Goal: Check status: Check status

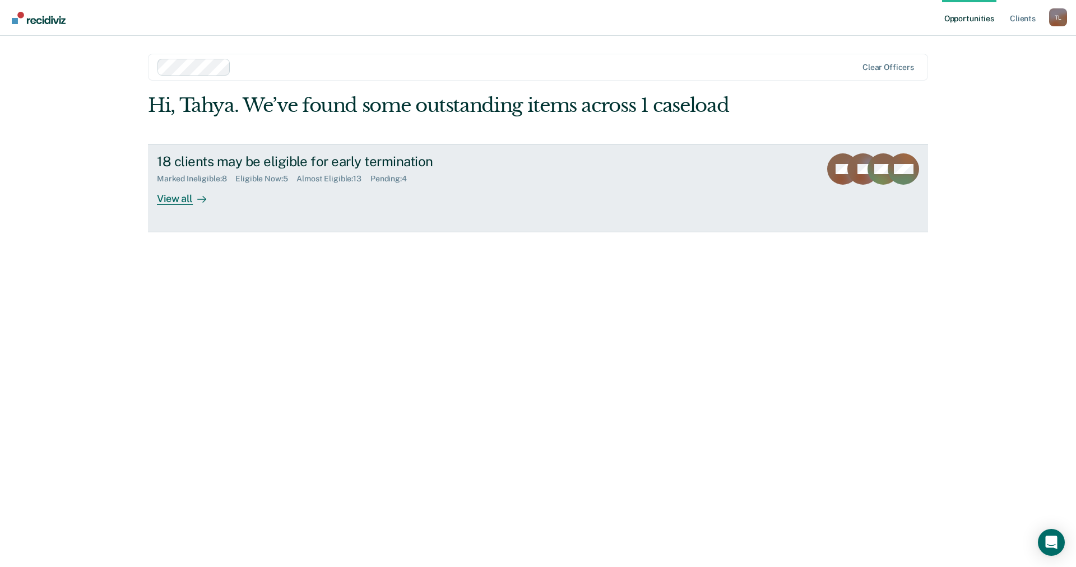
click at [179, 197] on div "View all" at bounding box center [188, 194] width 63 height 22
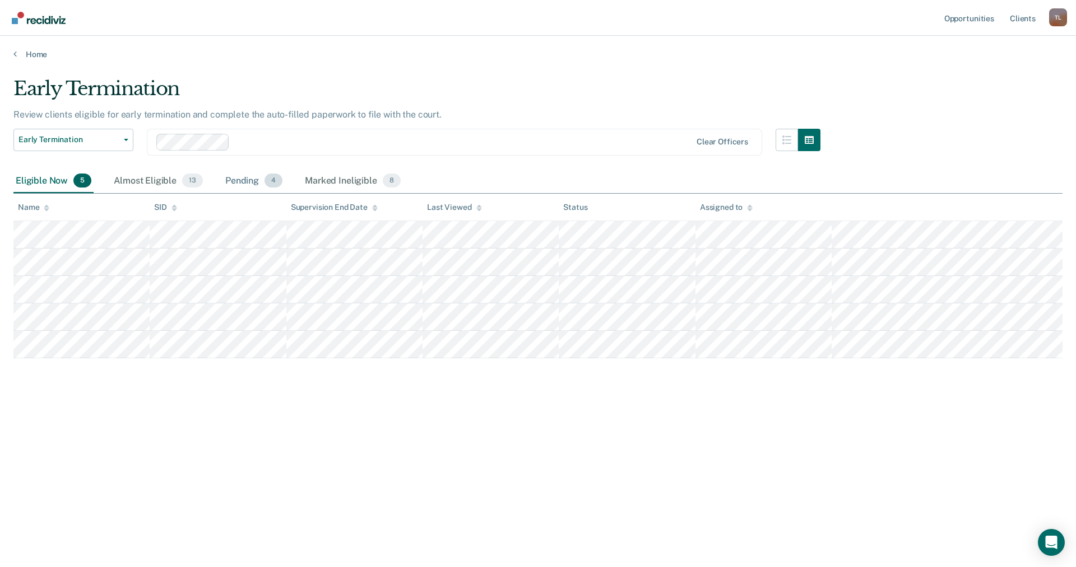
click at [247, 178] on div "Pending 4" at bounding box center [254, 181] width 62 height 25
